Goal: Information Seeking & Learning: Learn about a topic

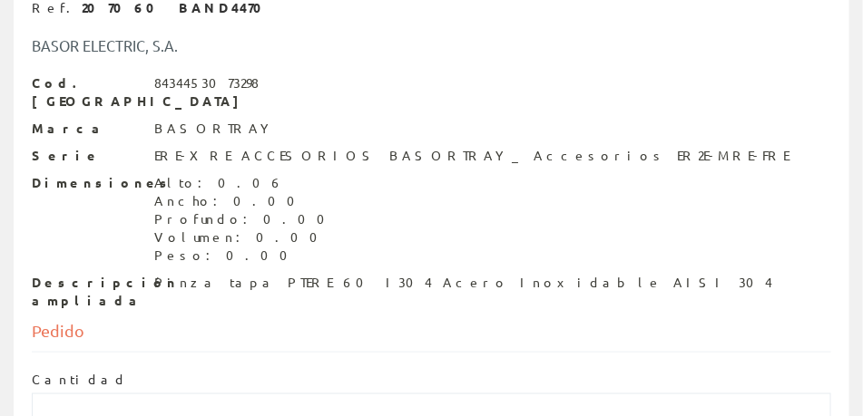
scroll to position [408, 0]
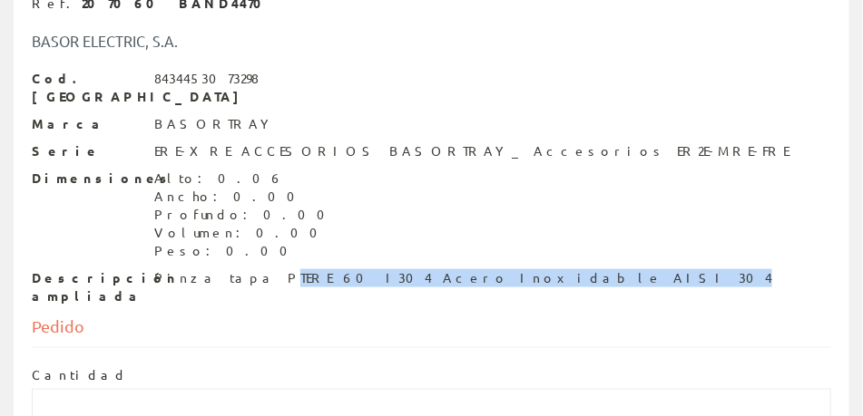
drag, startPoint x: 243, startPoint y: 260, endPoint x: 492, endPoint y: 260, distance: 248.6
click at [492, 269] on div "Descripción ampliada Pinza tapa PTERE 60 I304 Acero Inoxidable AISI 304" at bounding box center [431, 287] width 799 height 36
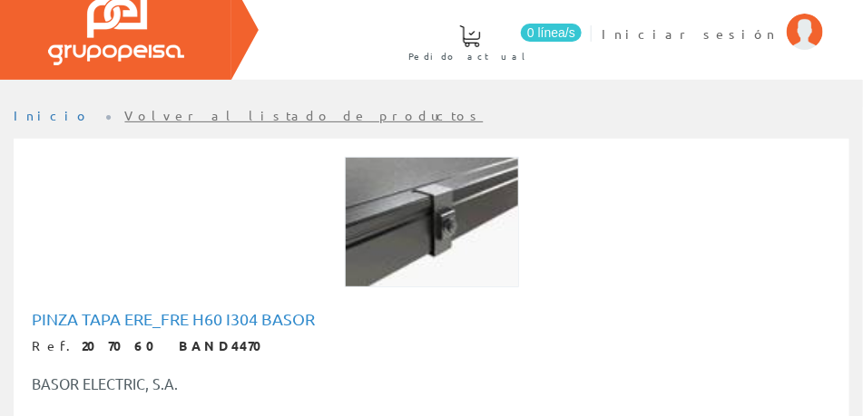
scroll to position [0, 0]
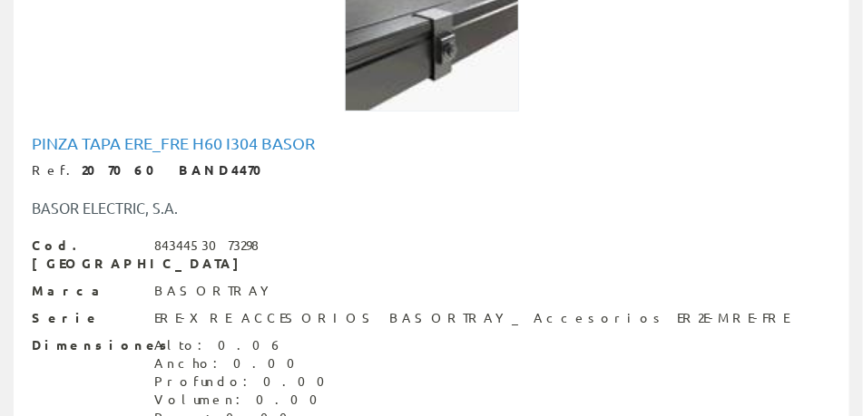
scroll to position [91, 0]
